Goal: Find specific page/section: Find specific page/section

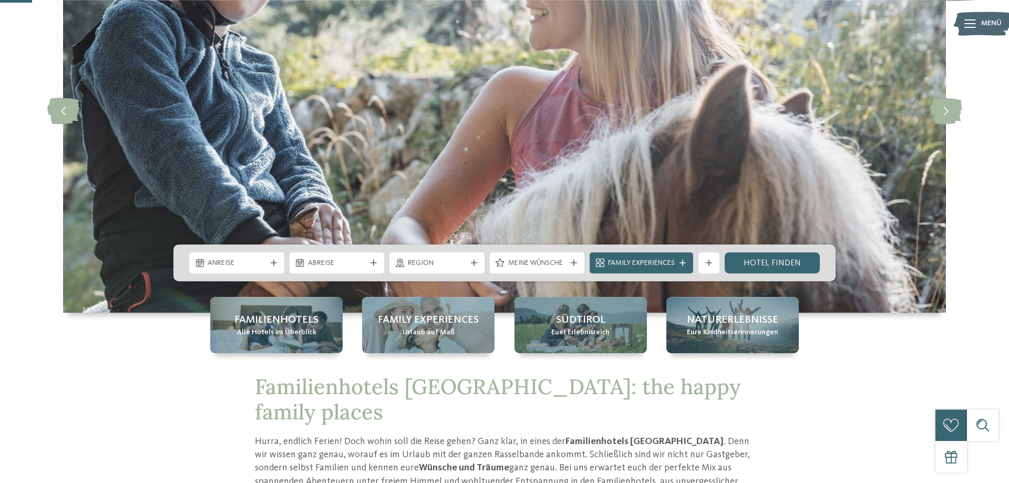
scroll to position [161, 0]
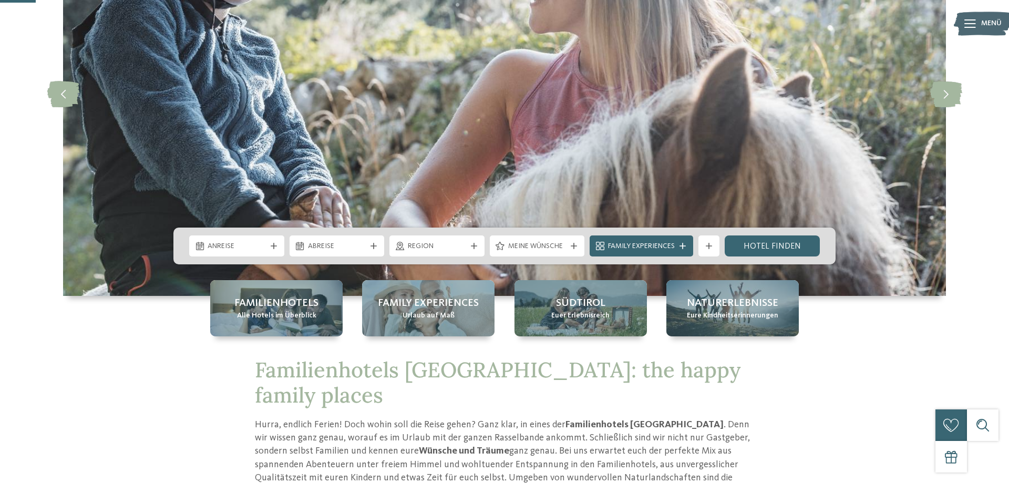
click at [661, 334] on div "Familienhotels Alle Hotels im Überblick Family Experiences Urlaub auf Maß Südti…" at bounding box center [504, 308] width 589 height 56
click at [442, 241] on div "Region" at bounding box center [437, 246] width 64 height 12
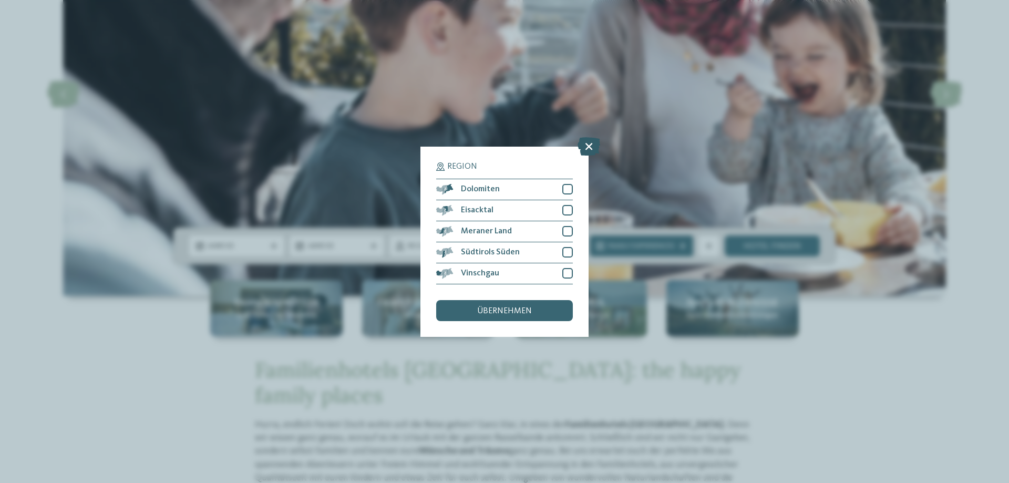
click at [593, 150] on icon at bounding box center [589, 146] width 23 height 18
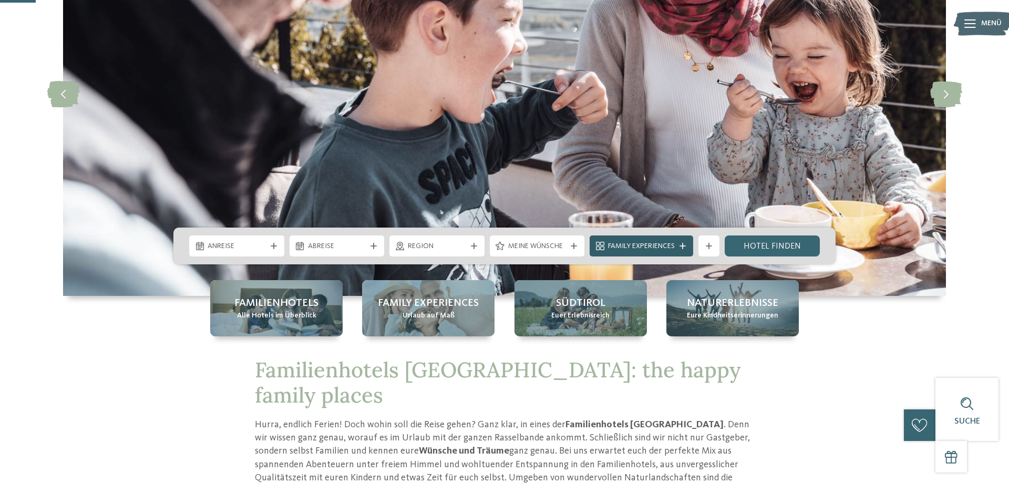
click at [656, 249] on span "Family Experiences" at bounding box center [641, 246] width 67 height 11
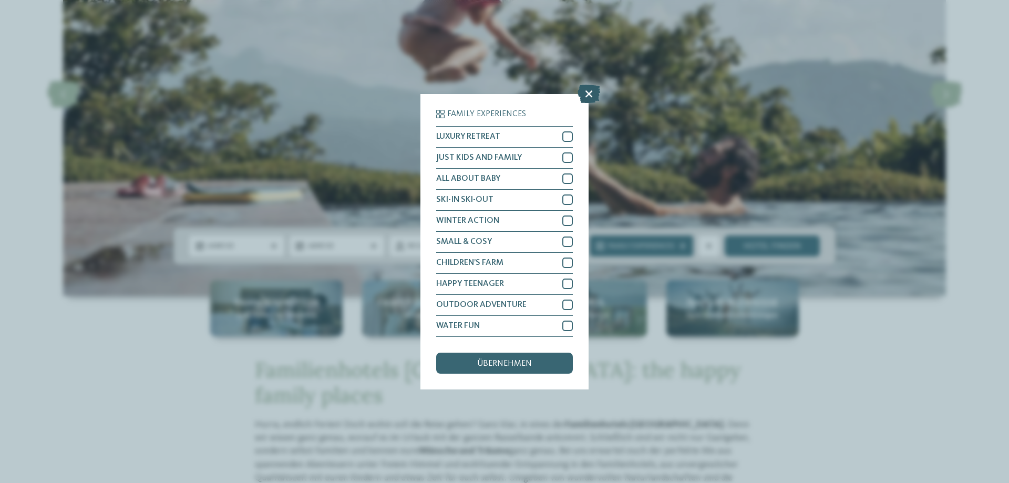
click at [583, 91] on icon at bounding box center [589, 93] width 23 height 18
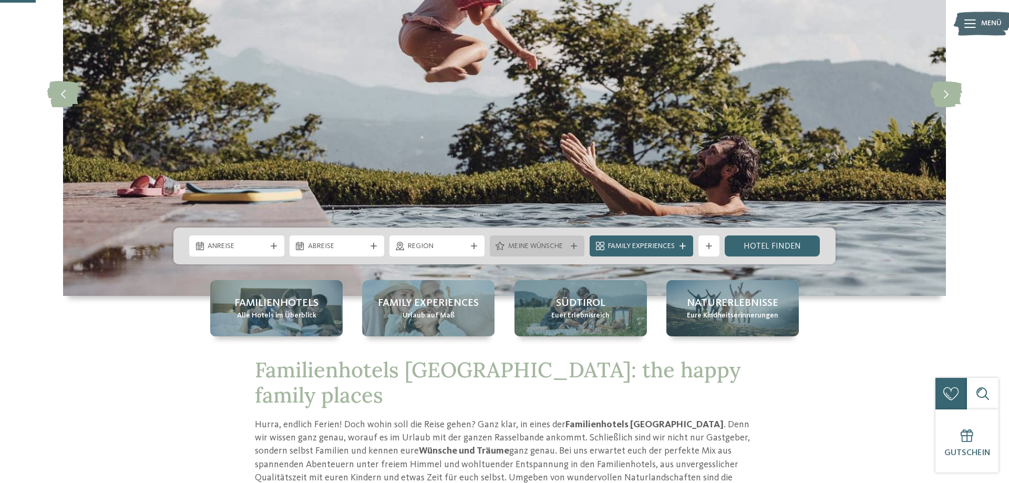
click at [529, 254] on div "Meine Wünsche" at bounding box center [537, 246] width 95 height 21
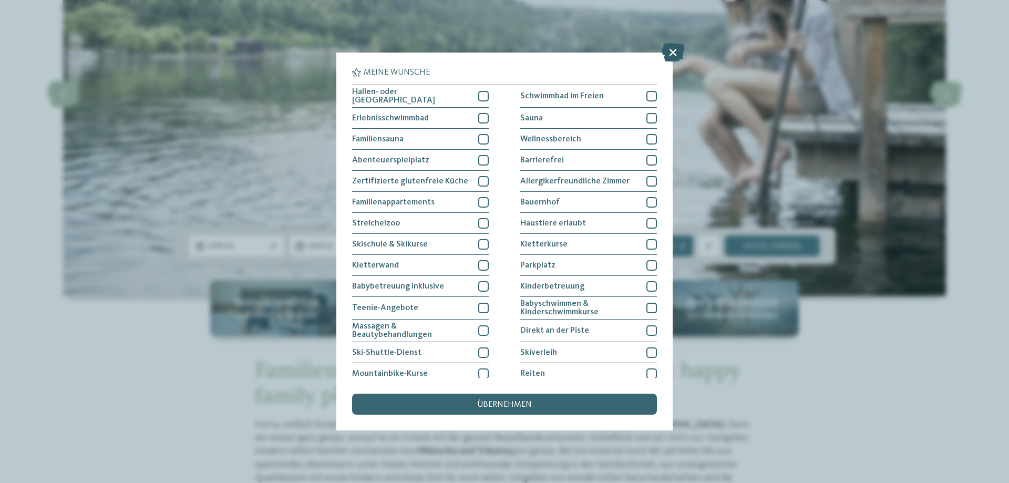
click at [670, 54] on icon at bounding box center [673, 52] width 23 height 18
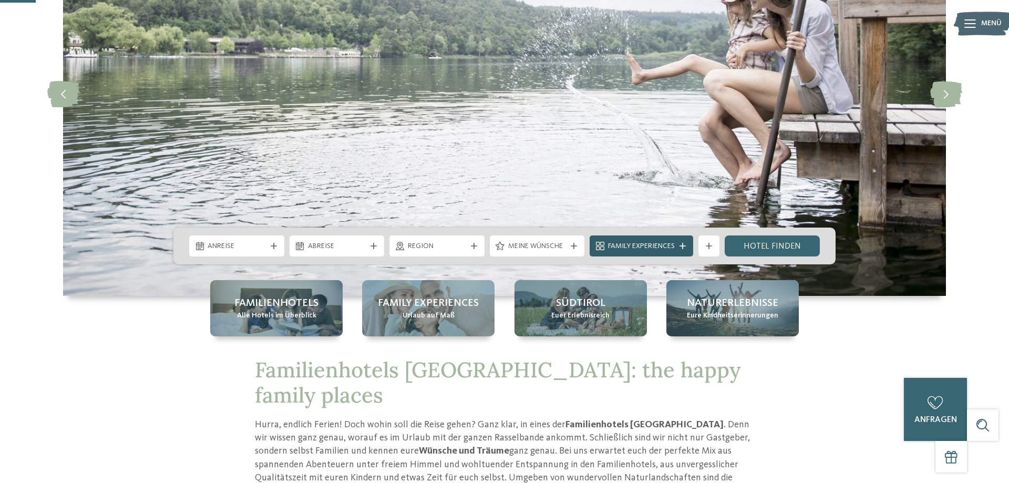
click at [592, 247] on div "Family Experiences" at bounding box center [642, 246] width 104 height 21
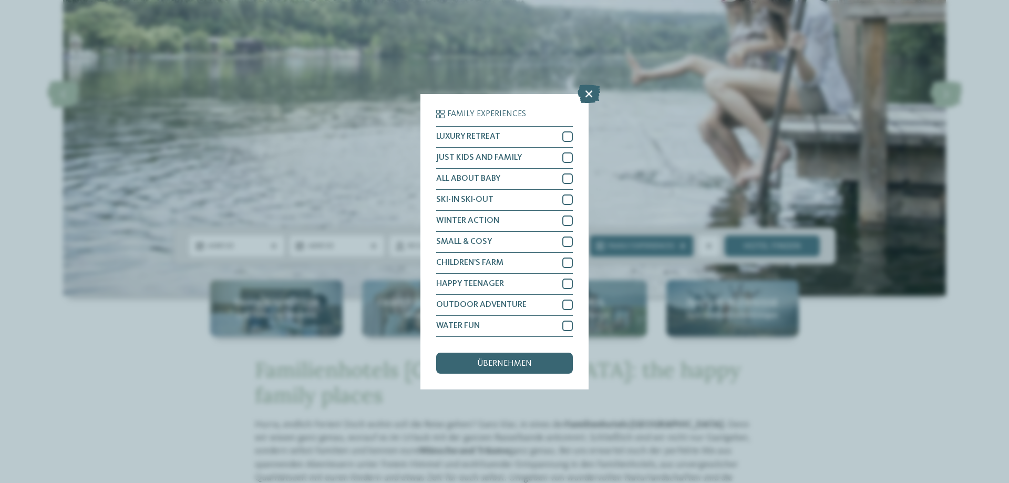
click at [589, 98] on icon at bounding box center [589, 93] width 23 height 18
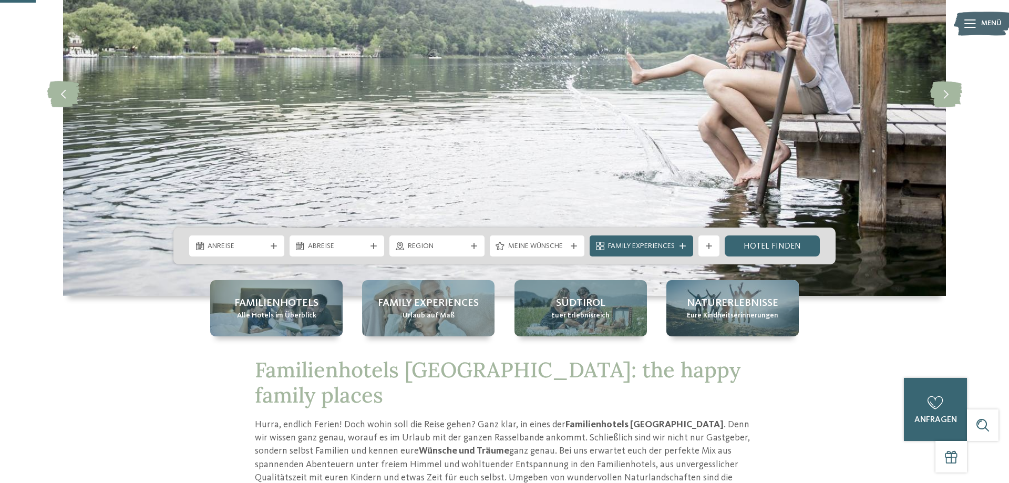
click at [559, 255] on div "Meine Wünsche" at bounding box center [537, 246] width 95 height 21
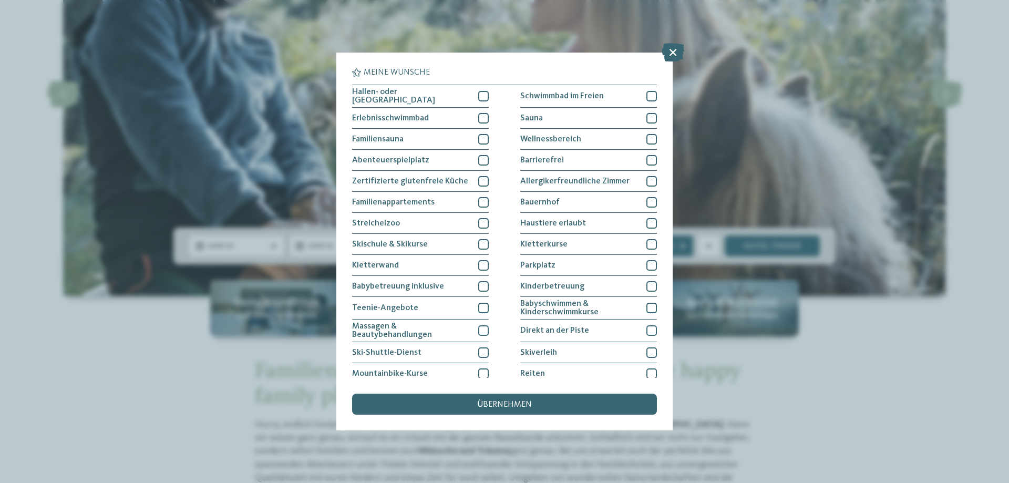
click at [692, 344] on div "Meine Wünsche [GEOGRAPHIC_DATA] Schwimmbad im Freien" at bounding box center [504, 241] width 1009 height 483
